Goal: Communication & Community: Answer question/provide support

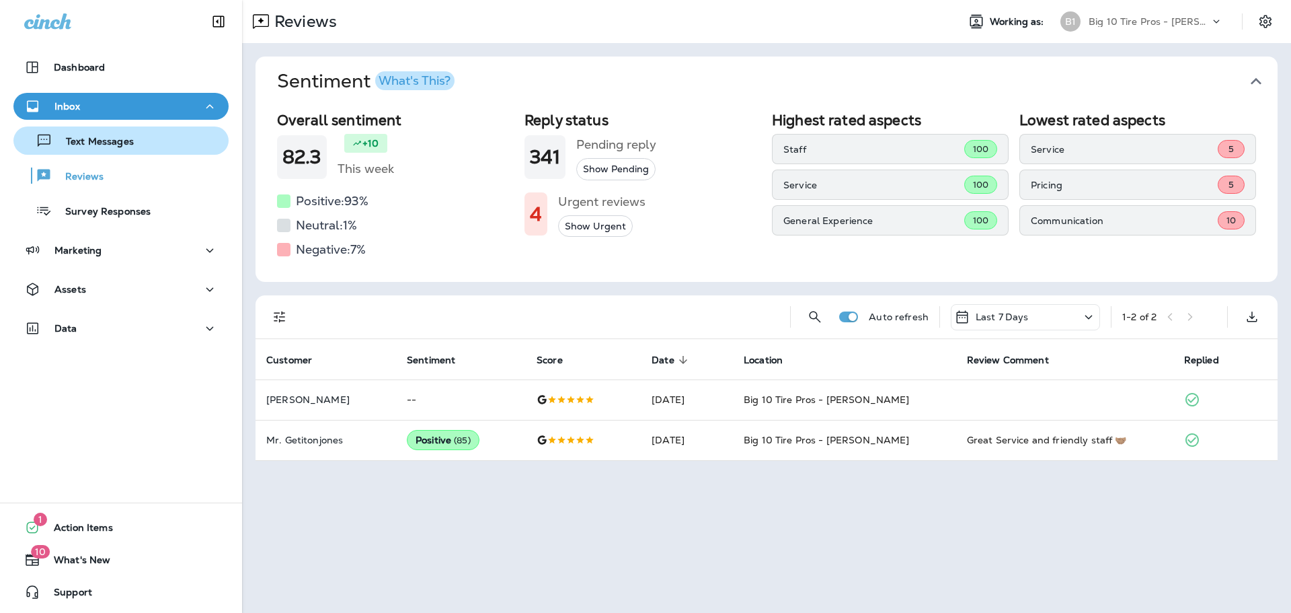
click at [113, 147] on p "Text Messages" at bounding box center [92, 142] width 81 height 13
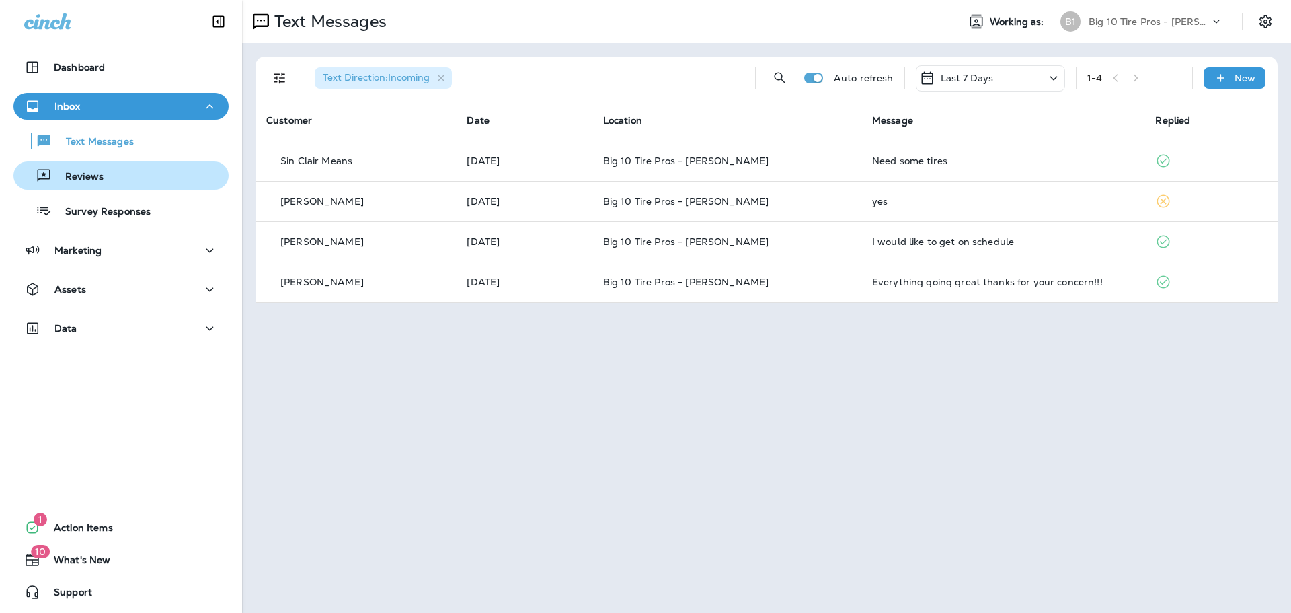
click at [86, 179] on p "Reviews" at bounding box center [78, 177] width 52 height 13
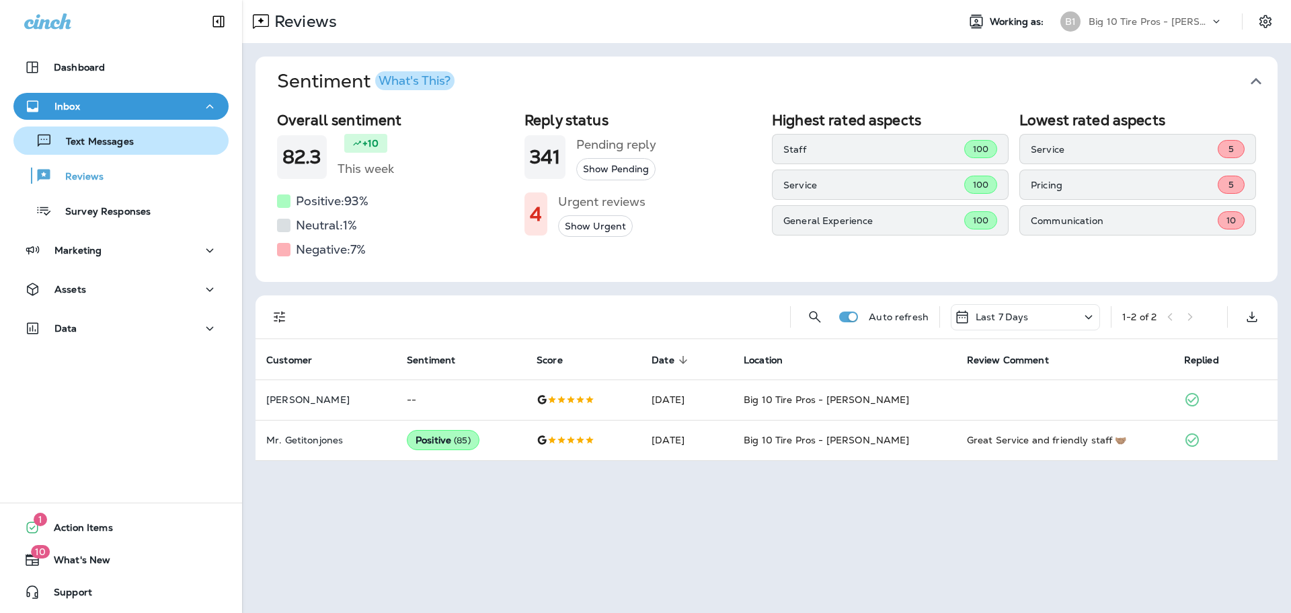
click at [114, 137] on p "Text Messages" at bounding box center [92, 142] width 81 height 13
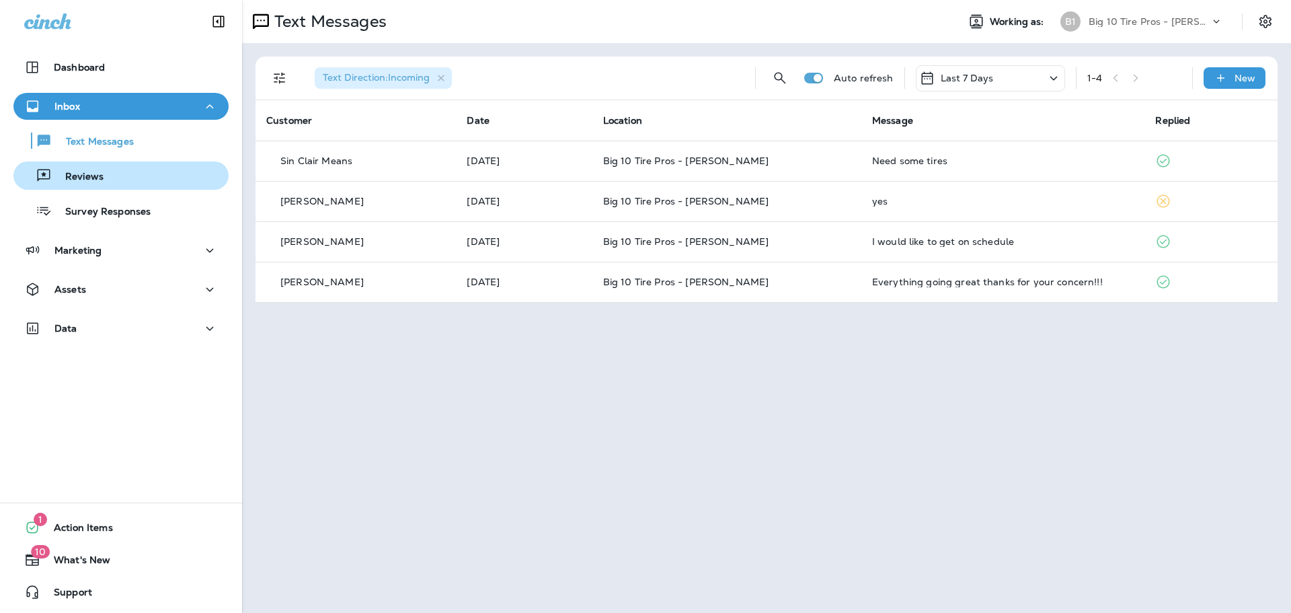
click at [98, 180] on p "Reviews" at bounding box center [78, 177] width 52 height 13
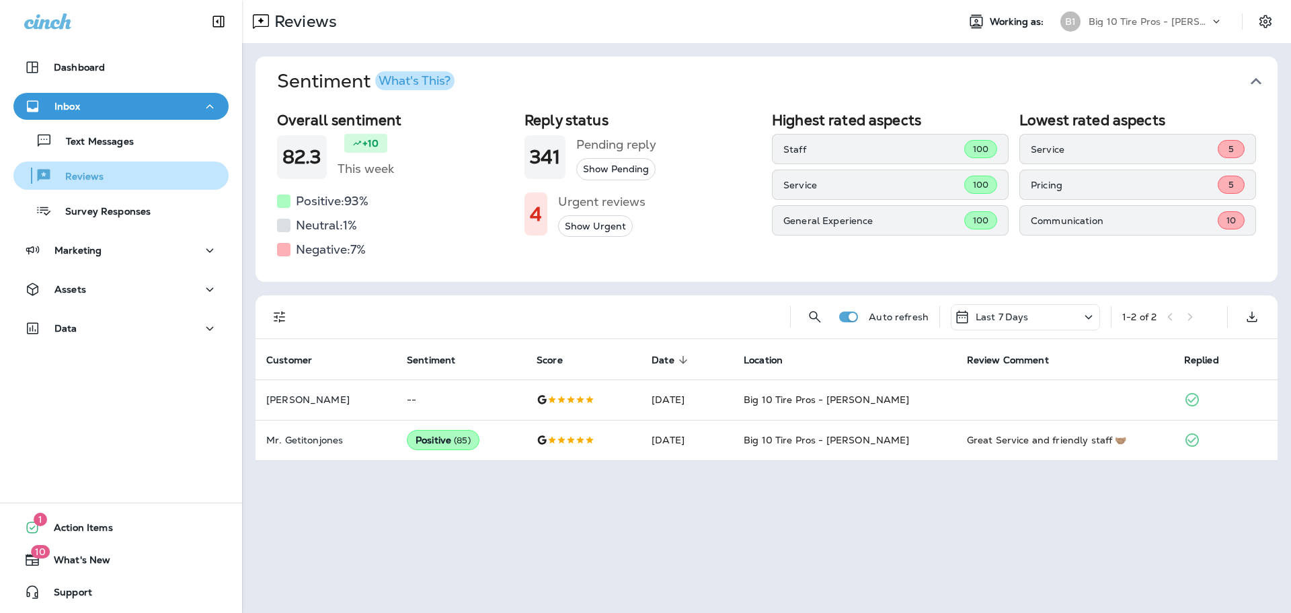
click at [104, 177] on div "Reviews" at bounding box center [121, 175] width 204 height 20
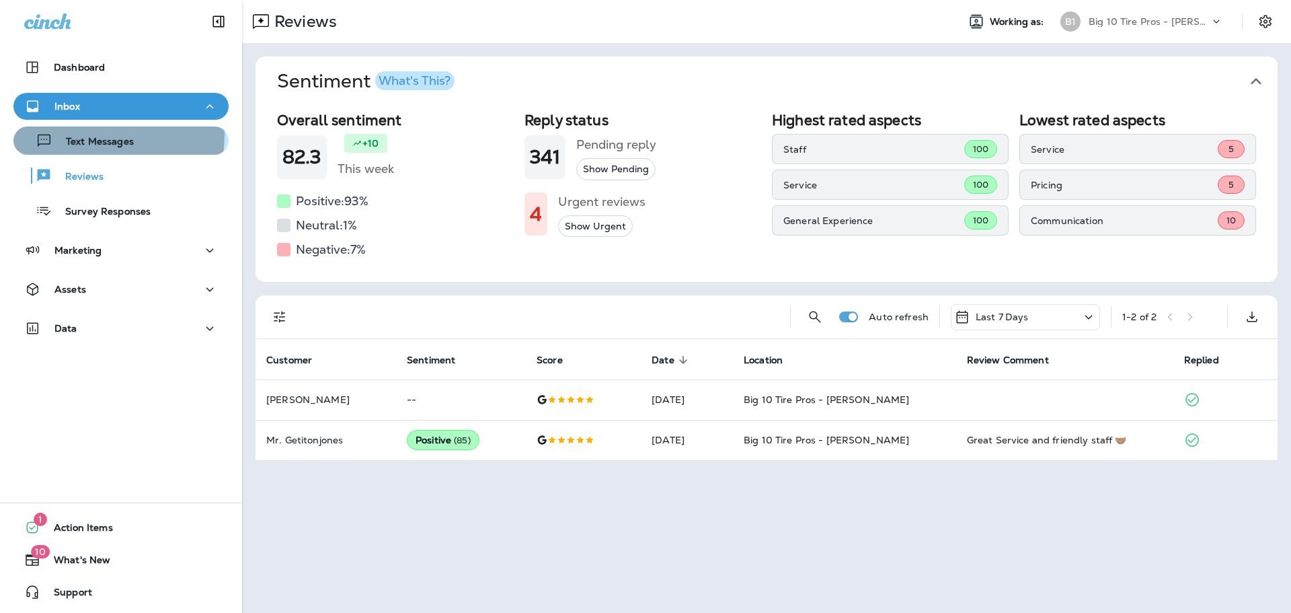
click at [98, 135] on div "Text Messages" at bounding box center [76, 140] width 115 height 20
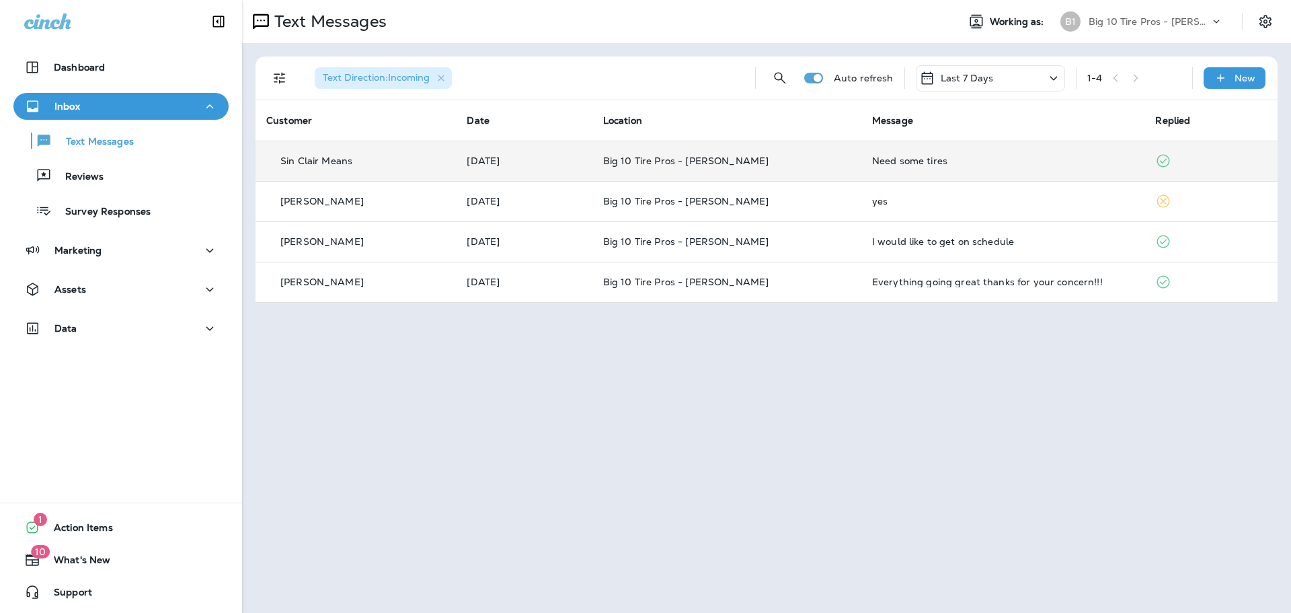
click at [897, 161] on div "Need some tires" at bounding box center [1003, 160] width 262 height 11
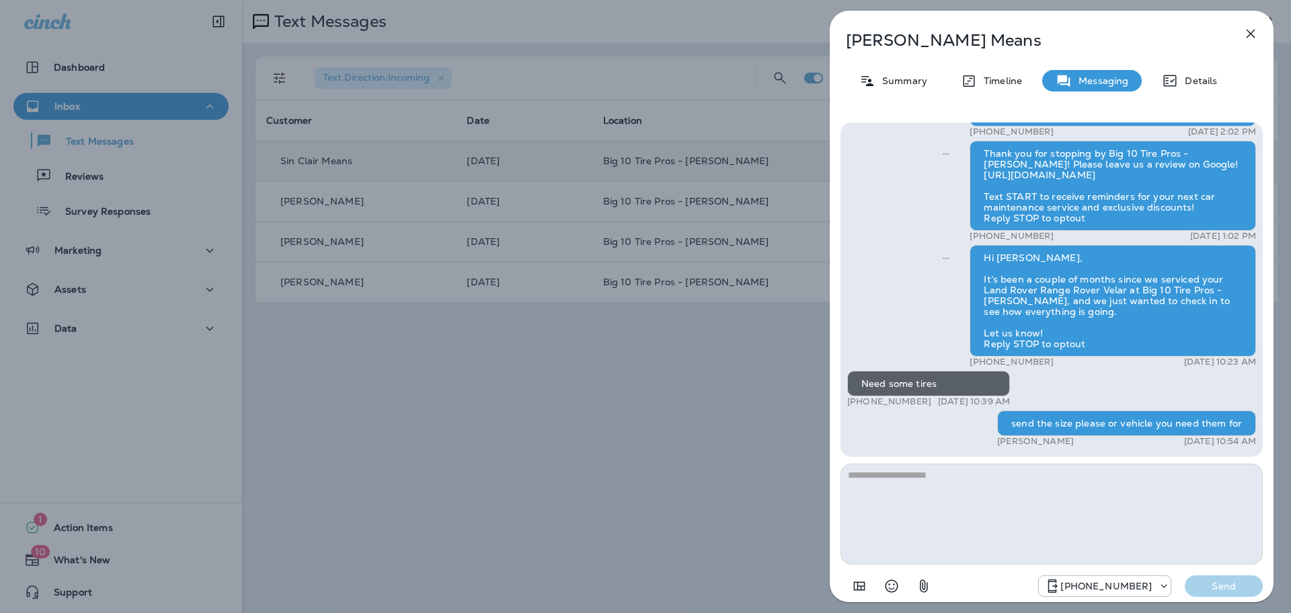
click at [1249, 37] on icon "button" at bounding box center [1251, 34] width 16 height 16
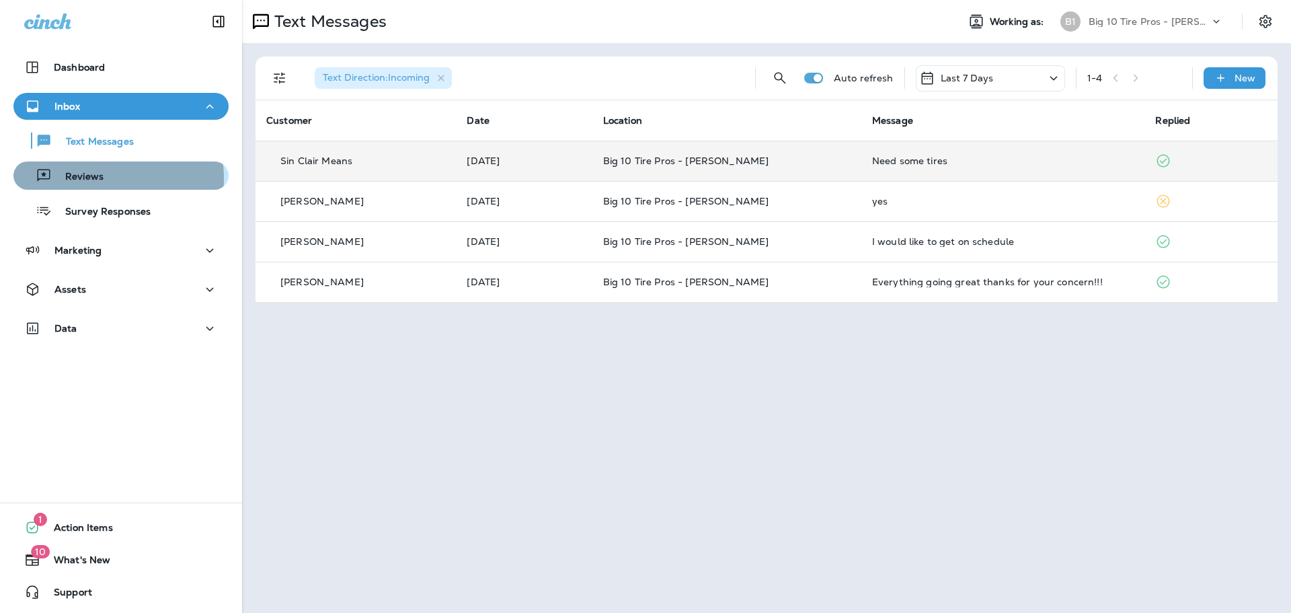
click at [98, 178] on p "Reviews" at bounding box center [78, 177] width 52 height 13
